Goal: Task Accomplishment & Management: Use online tool/utility

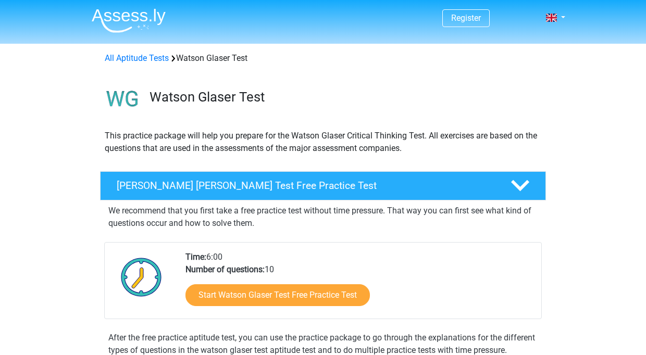
scroll to position [140, 0]
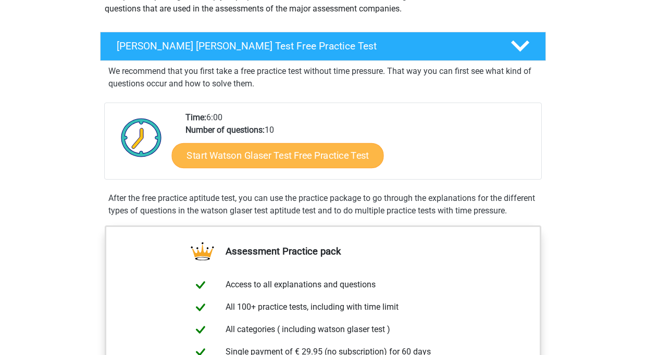
click at [262, 159] on link "Start Watson Glaser Test Free Practice Test" at bounding box center [278, 155] width 212 height 25
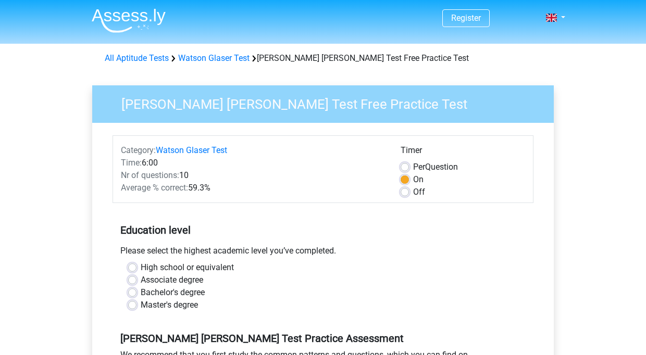
click at [172, 276] on label "Associate degree" at bounding box center [172, 280] width 62 height 12
click at [136, 276] on input "Associate degree" at bounding box center [132, 279] width 8 height 10
radio input "true"
click at [171, 294] on label "Bachelor's degree" at bounding box center [173, 292] width 64 height 12
click at [136, 294] on input "Bachelor's degree" at bounding box center [132, 291] width 8 height 10
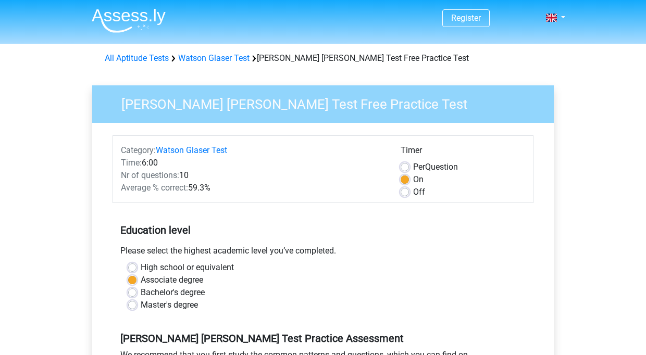
radio input "true"
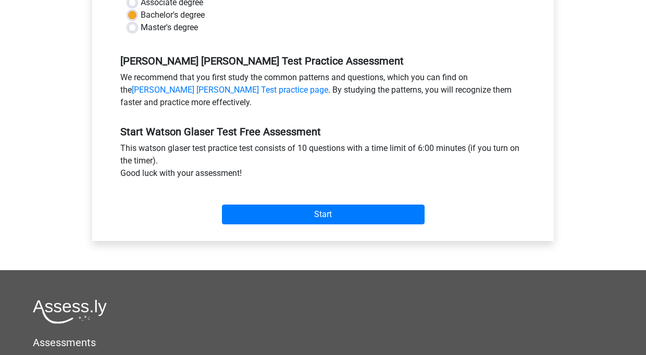
scroll to position [280, 0]
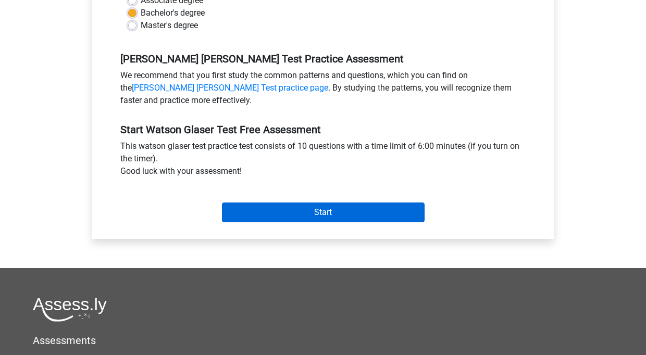
click at [301, 214] on input "Start" at bounding box center [323, 213] width 203 height 20
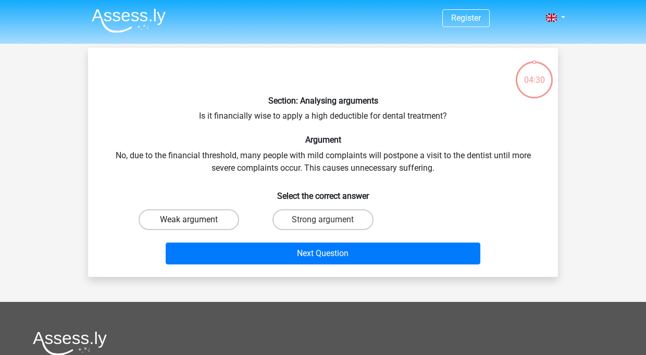
click at [209, 219] on label "Weak argument" at bounding box center [189, 219] width 101 height 21
click at [196, 220] on input "Weak argument" at bounding box center [192, 223] width 7 height 7
radio input "true"
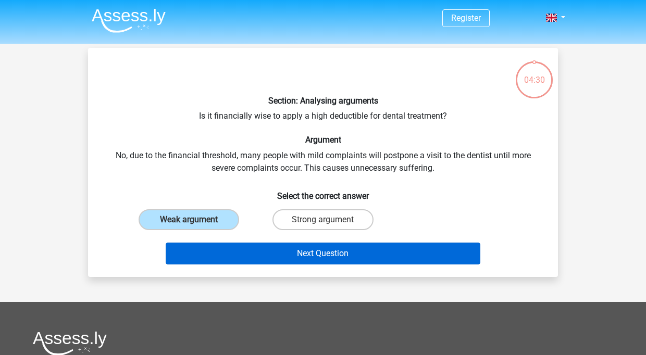
click at [258, 253] on button "Next Question" at bounding box center [323, 254] width 315 height 22
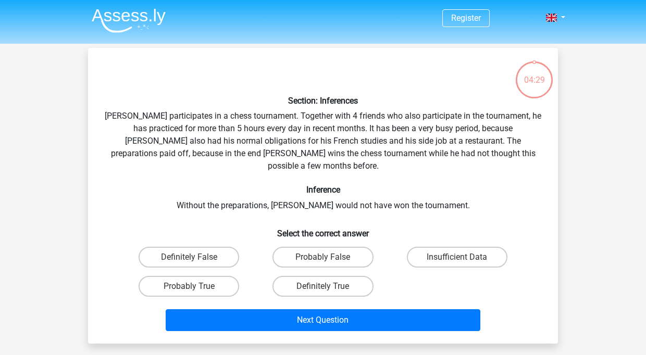
scroll to position [48, 0]
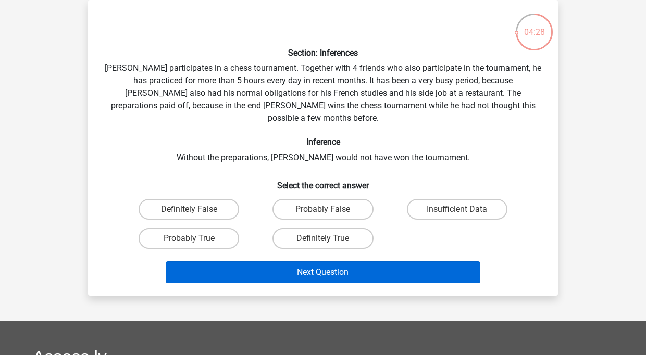
click at [258, 261] on button "Next Question" at bounding box center [323, 272] width 315 height 22
